Goal: Task Accomplishment & Management: Use online tool/utility

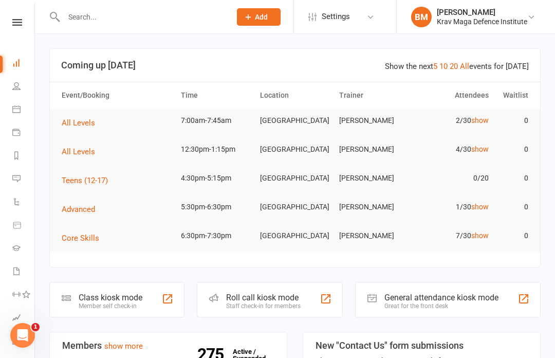
click at [489, 115] on td "2/30 show" at bounding box center [453, 120] width 79 height 24
click at [483, 117] on link "show" at bounding box center [479, 120] width 17 height 8
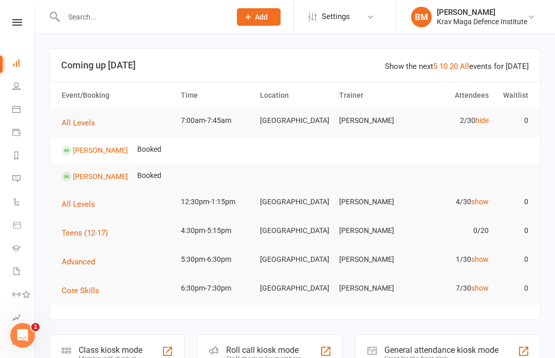
click at [82, 119] on span "All Levels" at bounding box center [78, 122] width 33 height 9
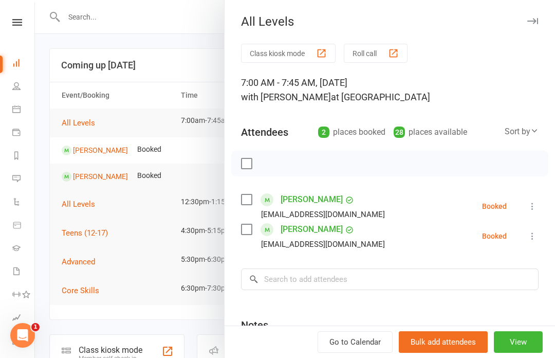
click at [521, 347] on button "View" at bounding box center [518, 342] width 49 height 22
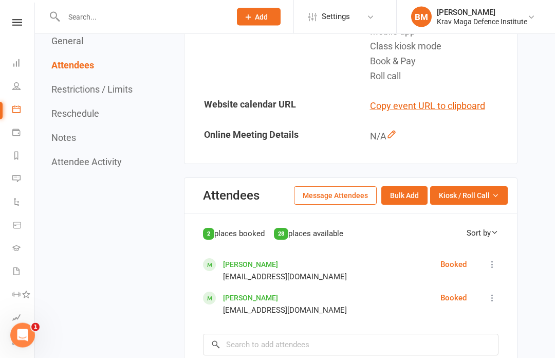
scroll to position [384, 0]
click at [489, 190] on span "Kiosk / Roll Call" at bounding box center [464, 195] width 51 height 11
click at [467, 208] on link "Enter Kiosk Mode" at bounding box center [456, 218] width 102 height 21
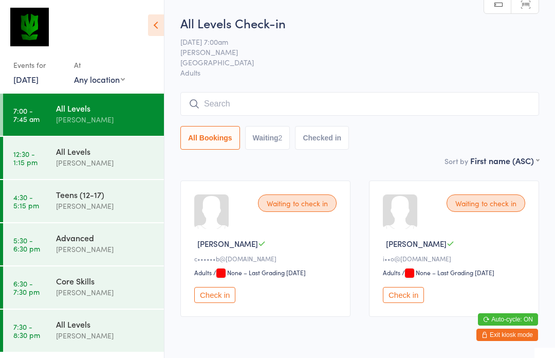
click at [309, 102] on input "search" at bounding box center [359, 104] width 359 height 24
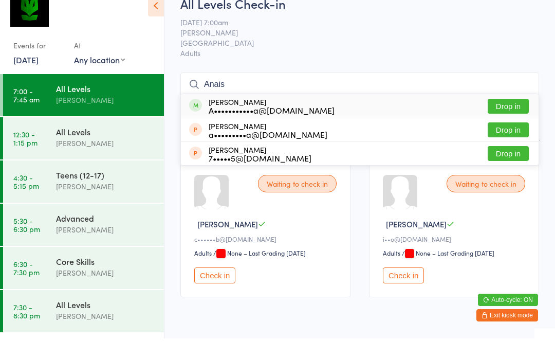
type input "Anais"
click at [366, 114] on div "[PERSON_NAME] A•••••••••••a@[DOMAIN_NAME] Drop in" at bounding box center [360, 126] width 358 height 24
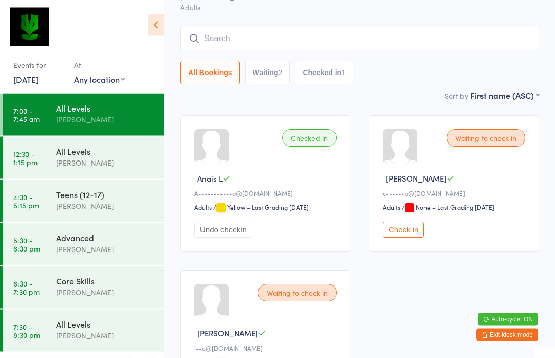
scroll to position [65, 0]
click at [115, 245] on div "[PERSON_NAME]" at bounding box center [105, 249] width 99 height 12
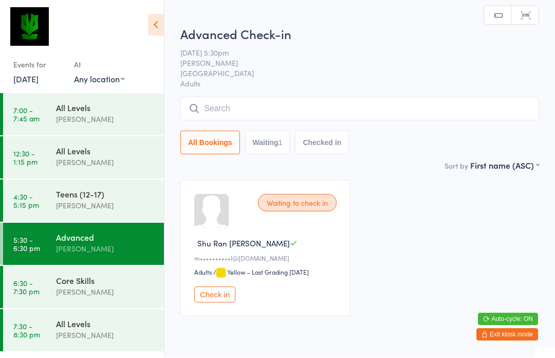
scroll to position [1, 0]
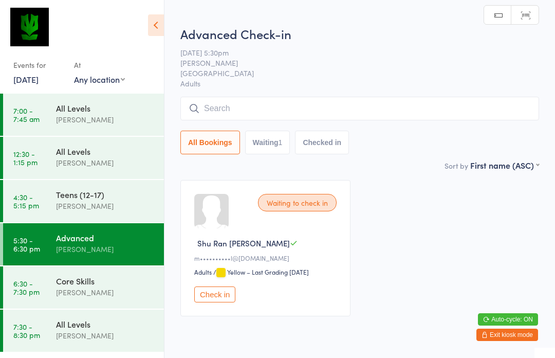
click at [98, 108] on div "All Levels" at bounding box center [105, 107] width 99 height 11
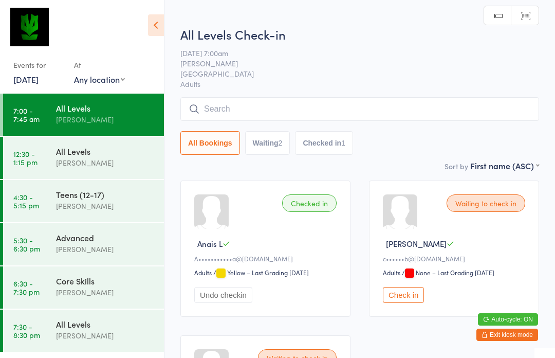
click at [209, 139] on button "All Bookings" at bounding box center [210, 143] width 60 height 24
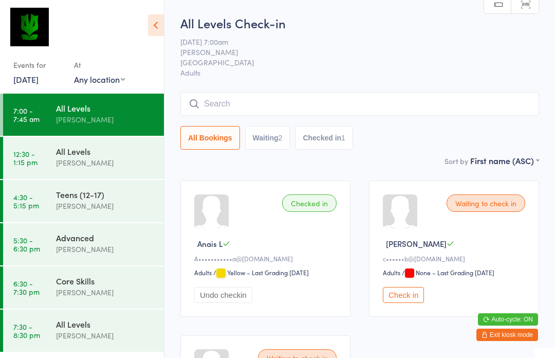
scroll to position [28, 0]
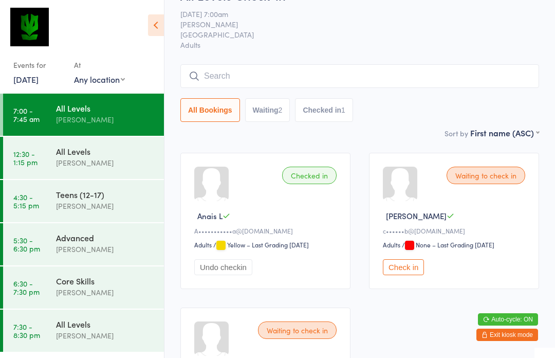
click at [352, 83] on input "search" at bounding box center [359, 76] width 359 height 24
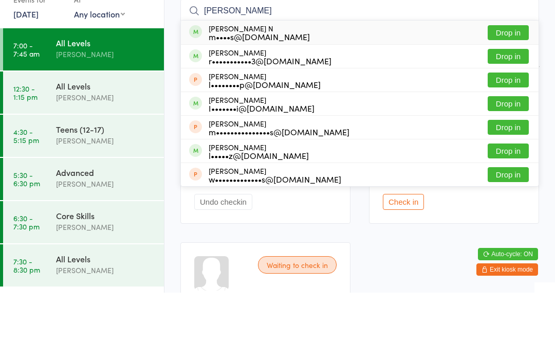
type input "Madelin"
click at [320, 86] on div "Madeline N m••••s@outlook.com Drop in" at bounding box center [360, 98] width 358 height 24
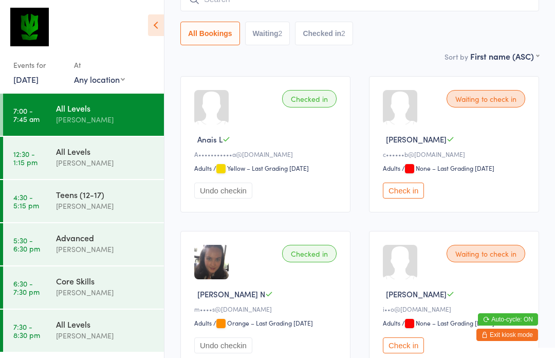
scroll to position [112, 0]
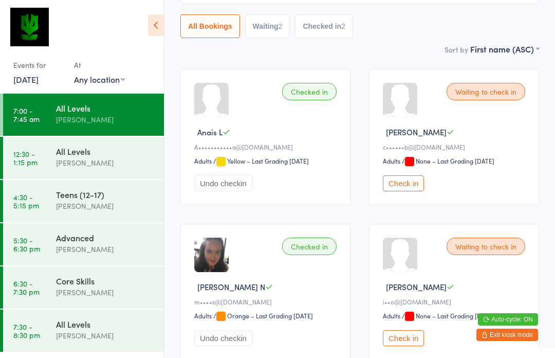
click at [414, 191] on button "Check in" at bounding box center [403, 183] width 41 height 16
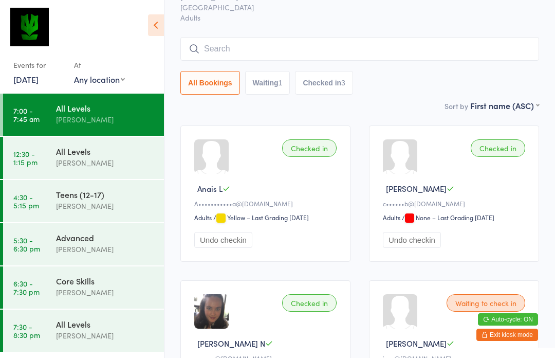
scroll to position [0, 0]
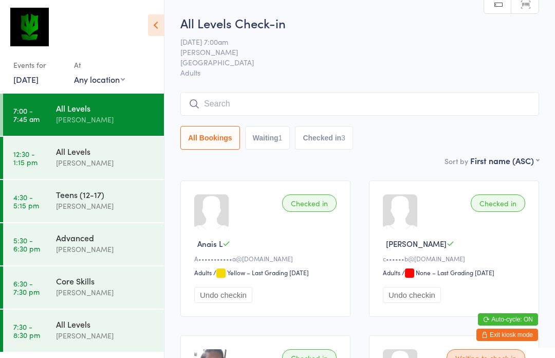
click at [26, 81] on link "15 Oct, 2025" at bounding box center [25, 78] width 25 height 11
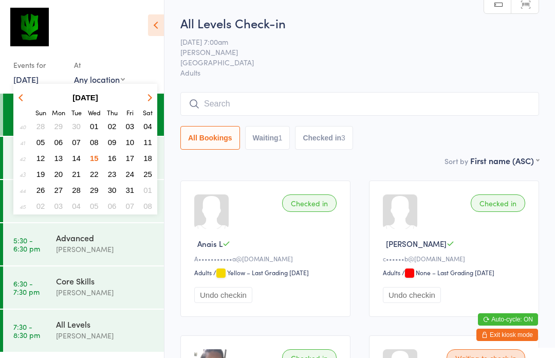
click at [76, 162] on span "14" at bounding box center [76, 158] width 9 height 9
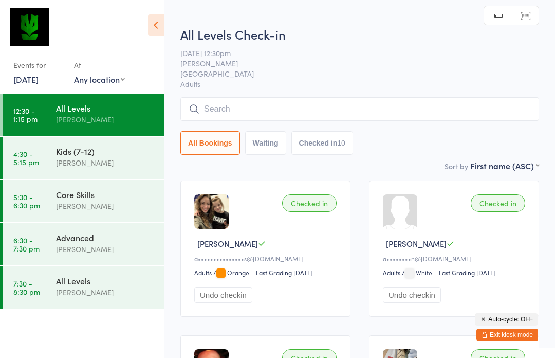
click at [27, 244] on time "6:30 - 7:30 pm" at bounding box center [26, 244] width 26 height 16
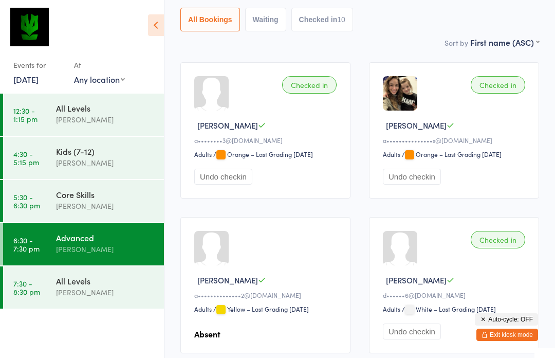
scroll to position [100, 0]
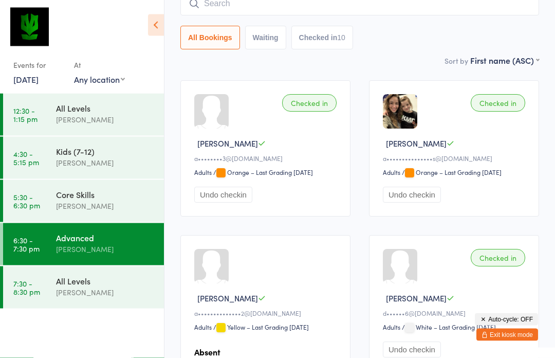
click at [30, 206] on time "5:30 - 6:30 pm" at bounding box center [26, 201] width 27 height 16
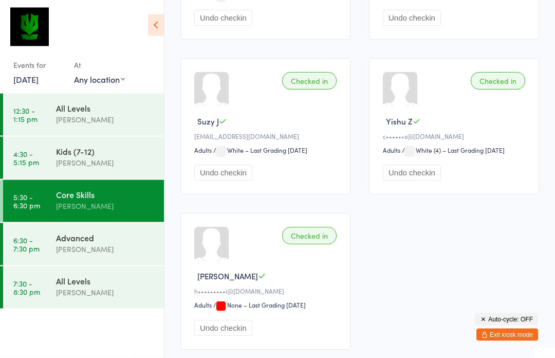
scroll to position [1052, 0]
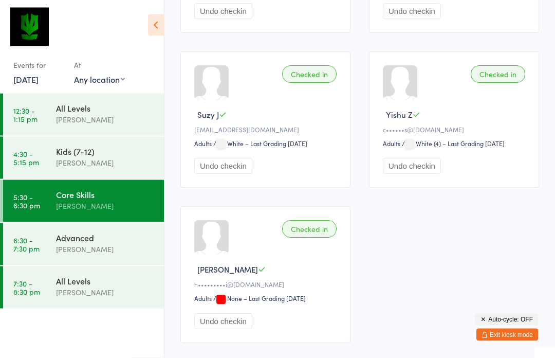
click at [35, 243] on time "6:30 - 7:30 pm" at bounding box center [26, 244] width 26 height 16
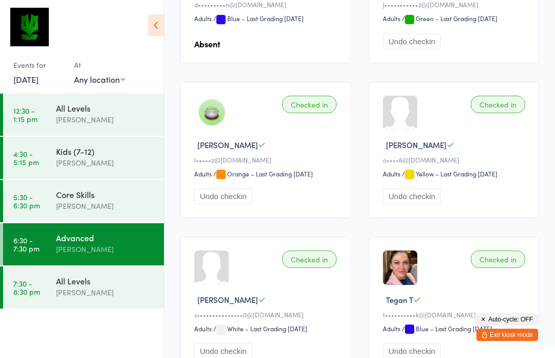
scroll to position [637, 0]
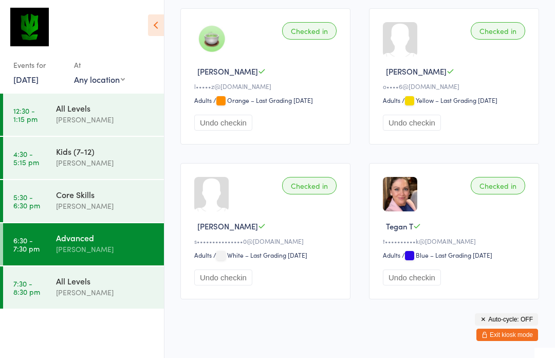
click at [37, 289] on time "7:30 - 8:30 pm" at bounding box center [26, 287] width 27 height 16
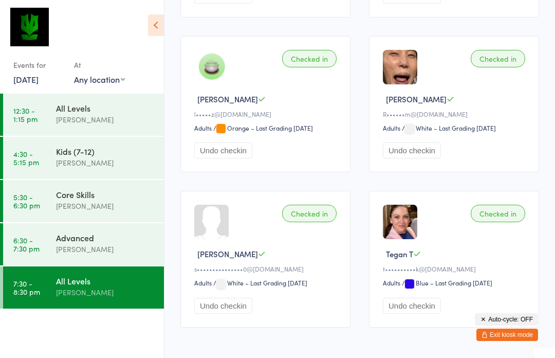
scroll to position [322, 0]
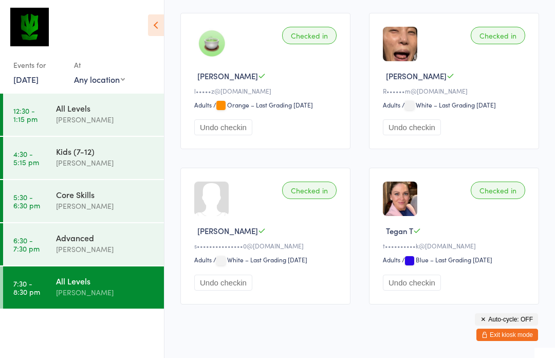
click at [30, 248] on time "6:30 - 7:30 pm" at bounding box center [26, 244] width 26 height 16
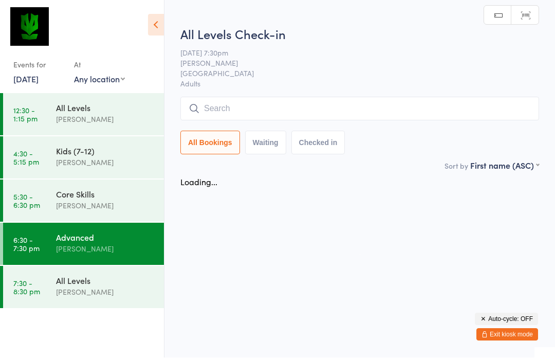
scroll to position [1, 0]
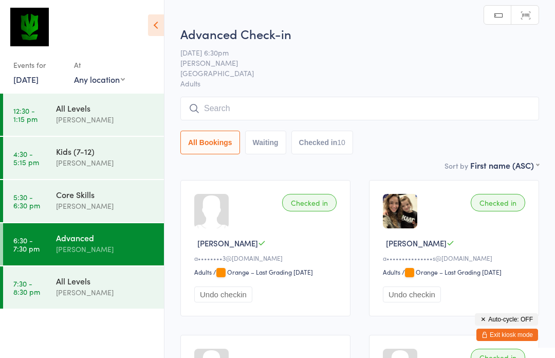
click at [29, 203] on time "5:30 - 6:30 pm" at bounding box center [26, 201] width 27 height 16
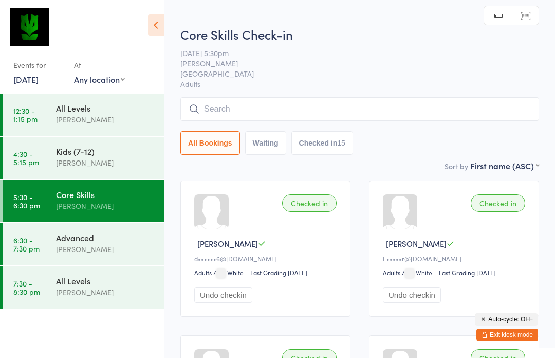
click at [39, 79] on link "14 Oct, 2025" at bounding box center [25, 78] width 25 height 11
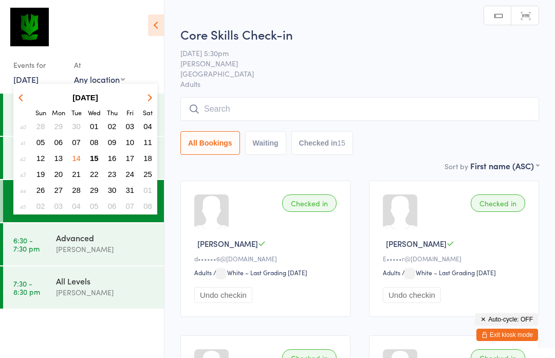
click at [98, 157] on span "15" at bounding box center [94, 158] width 9 height 9
